Goal: Transaction & Acquisition: Purchase product/service

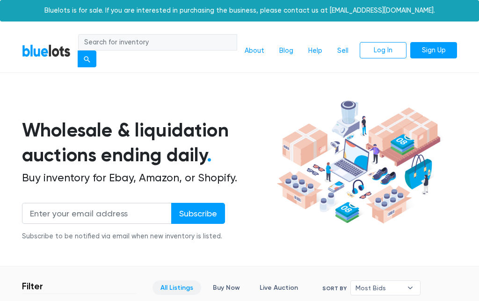
click at [145, 43] on input "search" at bounding box center [157, 42] width 159 height 17
type input "Axis"
click at [93, 60] on button "submit" at bounding box center [87, 59] width 19 height 17
click at [161, 43] on input "search" at bounding box center [157, 42] width 159 height 17
type input "Axis Communications cameras"
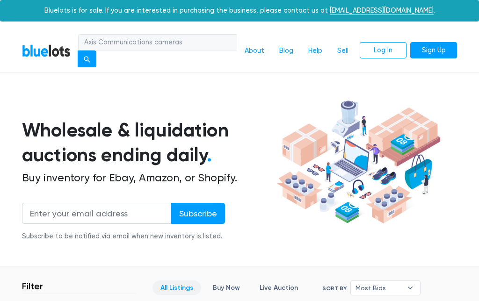
click at [89, 58] on button "submit" at bounding box center [87, 59] width 19 height 17
click at [285, 253] on section "Wholesale & liquidation auctions ending daily . Buy inventory for Ebay, Amazon,…" at bounding box center [239, 181] width 479 height 169
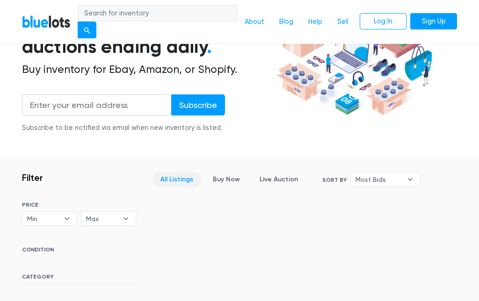
scroll to position [107, 0]
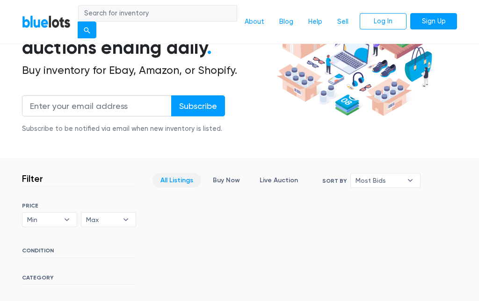
click at [239, 178] on link "Buy Now" at bounding box center [226, 181] width 43 height 15
